Goal: Transaction & Acquisition: Book appointment/travel/reservation

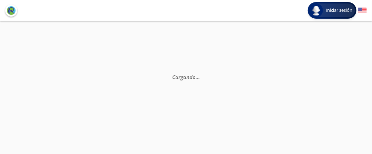
type input "[GEOGRAPHIC_DATA], [GEOGRAPHIC_DATA]"
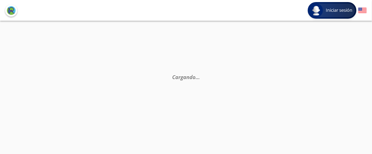
type input "[GEOGRAPHIC_DATA], [GEOGRAPHIC_DATA]"
